Goal: Information Seeking & Learning: Find specific fact

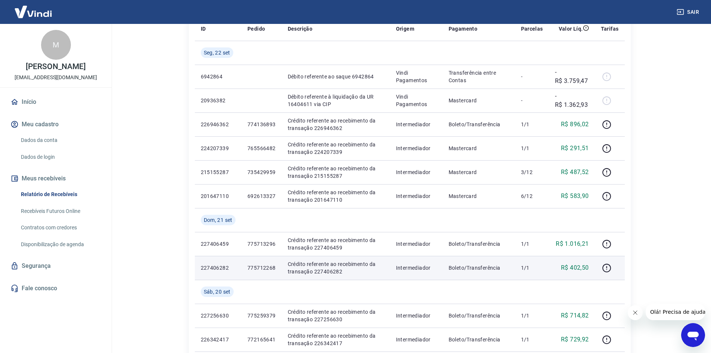
scroll to position [149, 0]
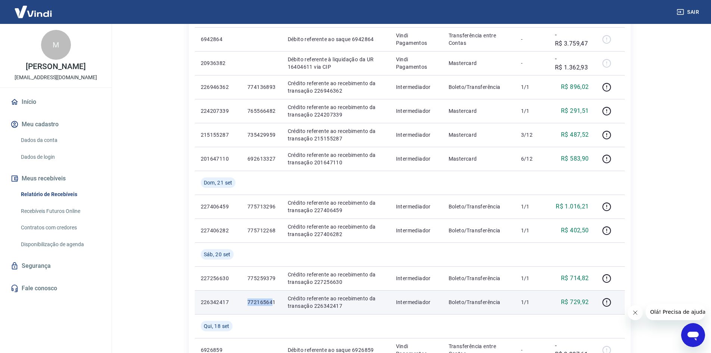
drag, startPoint x: 245, startPoint y: 302, endPoint x: 273, endPoint y: 302, distance: 28.4
click at [273, 302] on td "772165641" at bounding box center [261, 302] width 40 height 24
copy p "77216564"
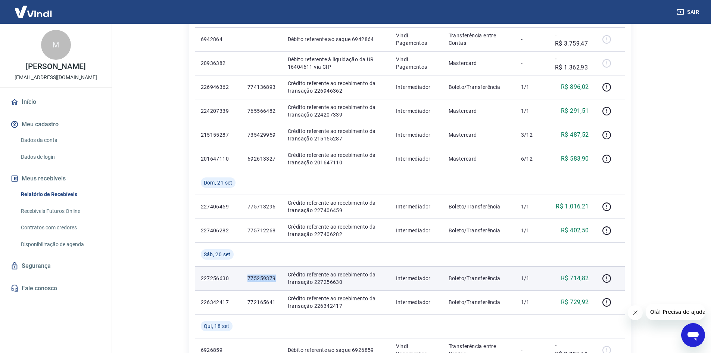
drag, startPoint x: 247, startPoint y: 279, endPoint x: 277, endPoint y: 278, distance: 30.2
click at [277, 278] on td "775259379" at bounding box center [261, 278] width 40 height 24
copy p "775259379"
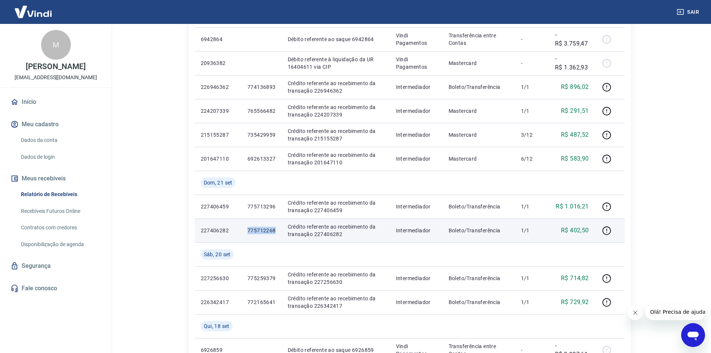
drag, startPoint x: 247, startPoint y: 231, endPoint x: 278, endPoint y: 231, distance: 31.3
click at [278, 231] on td "775712268" at bounding box center [261, 230] width 40 height 24
copy p "775712268"
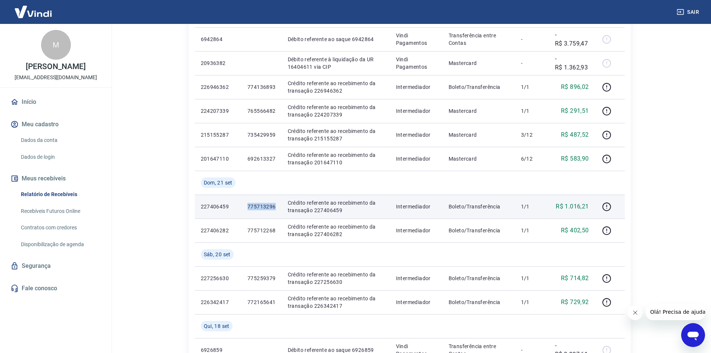
drag, startPoint x: 247, startPoint y: 205, endPoint x: 274, endPoint y: 207, distance: 27.7
click at [274, 207] on td "775713296" at bounding box center [261, 206] width 40 height 24
copy p "775713296"
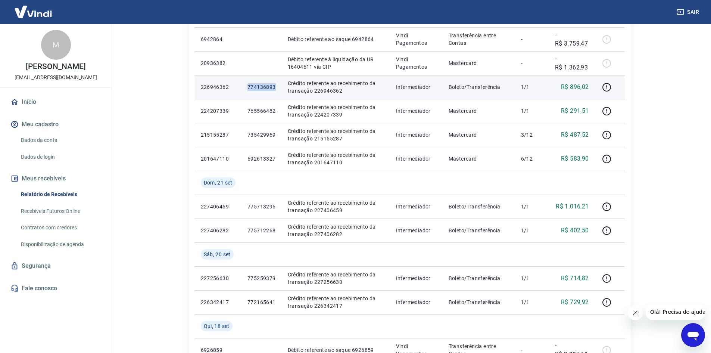
drag, startPoint x: 246, startPoint y: 83, endPoint x: 277, endPoint y: 84, distance: 31.0
click at [277, 84] on td "774136893" at bounding box center [261, 87] width 40 height 24
copy p "774136893"
